Goal: Navigation & Orientation: Find specific page/section

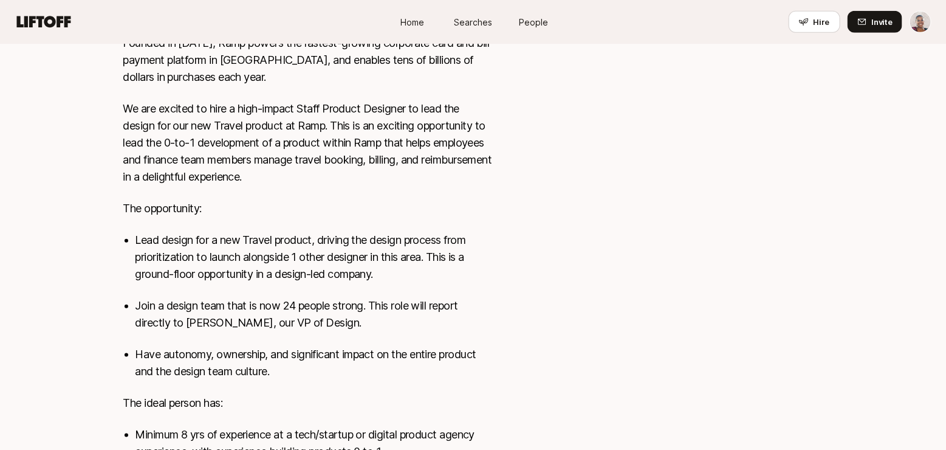
scroll to position [456, 0]
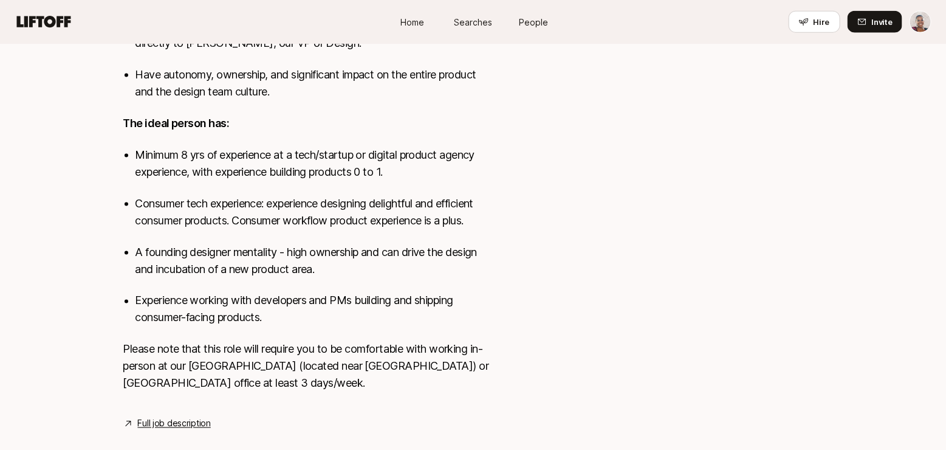
scroll to position [673, 0]
